Goal: Contribute content: Add original content to the website for others to see

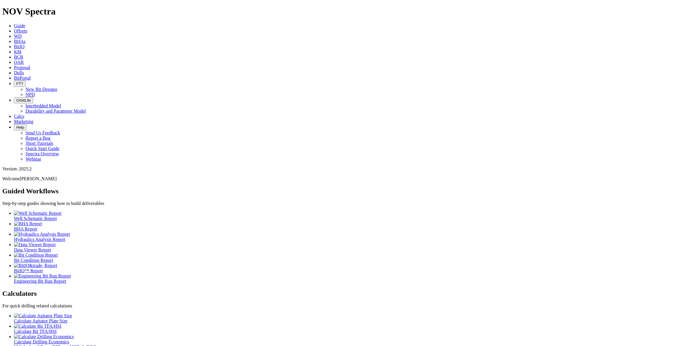
click at [24, 70] on link "Dulls" at bounding box center [19, 72] width 10 height 5
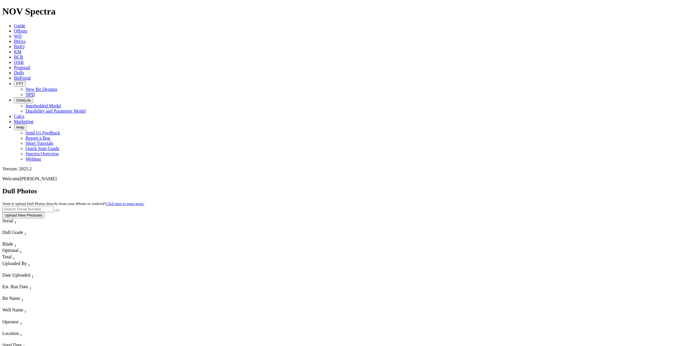
click at [44, 212] on button "Upload New Photoset" at bounding box center [23, 215] width 42 height 6
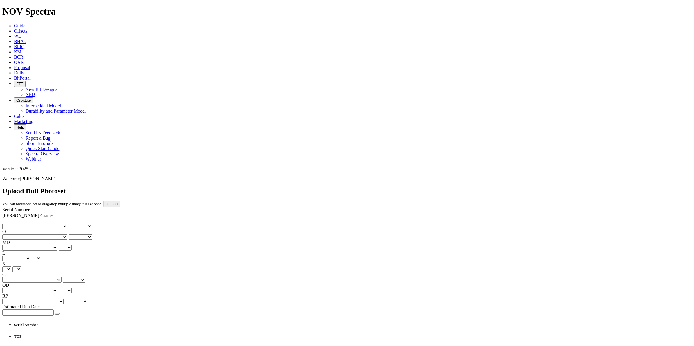
click at [10, 207] on div "Serial Number" at bounding box center [346, 210] width 689 height 6
type input "A321726"
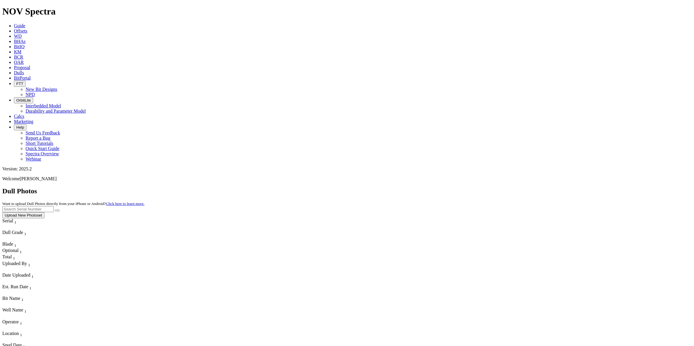
click at [666, 187] on div "Dull Photos Want to upload Dull Photos directly from your iPhone or Android? Cl…" at bounding box center [346, 202] width 689 height 31
click at [44, 212] on button "Upload New Photoset" at bounding box center [23, 215] width 42 height 6
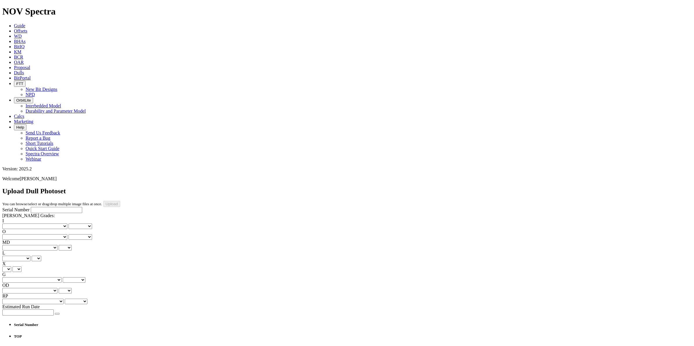
click at [55, 313] on button "button" at bounding box center [57, 314] width 5 height 2
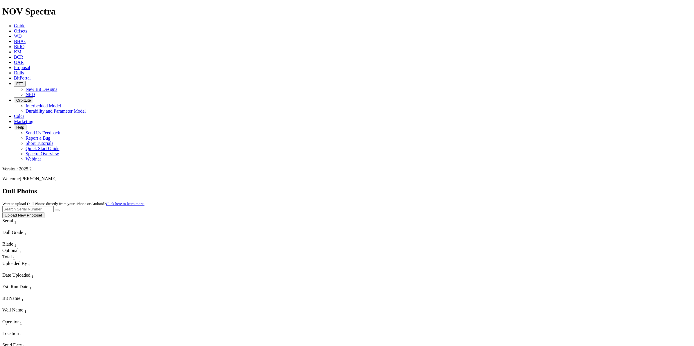
click at [54, 206] on input "text" at bounding box center [27, 209] width 51 height 6
paste input "A320517"
type input "A320517"
click at [57, 210] on icon "submit" at bounding box center [57, 210] width 0 height 0
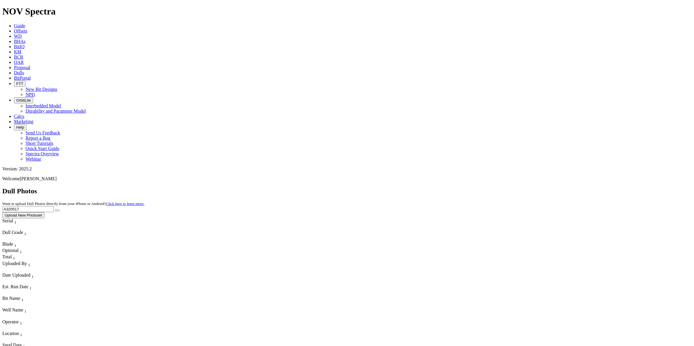
drag, startPoint x: 585, startPoint y: 27, endPoint x: 497, endPoint y: 26, distance: 88.5
click at [497, 187] on div "Dull Photos Want to upload Dull Photos directly from your iPhone or Android? Cl…" at bounding box center [346, 202] width 689 height 31
